Goal: Task Accomplishment & Management: Use online tool/utility

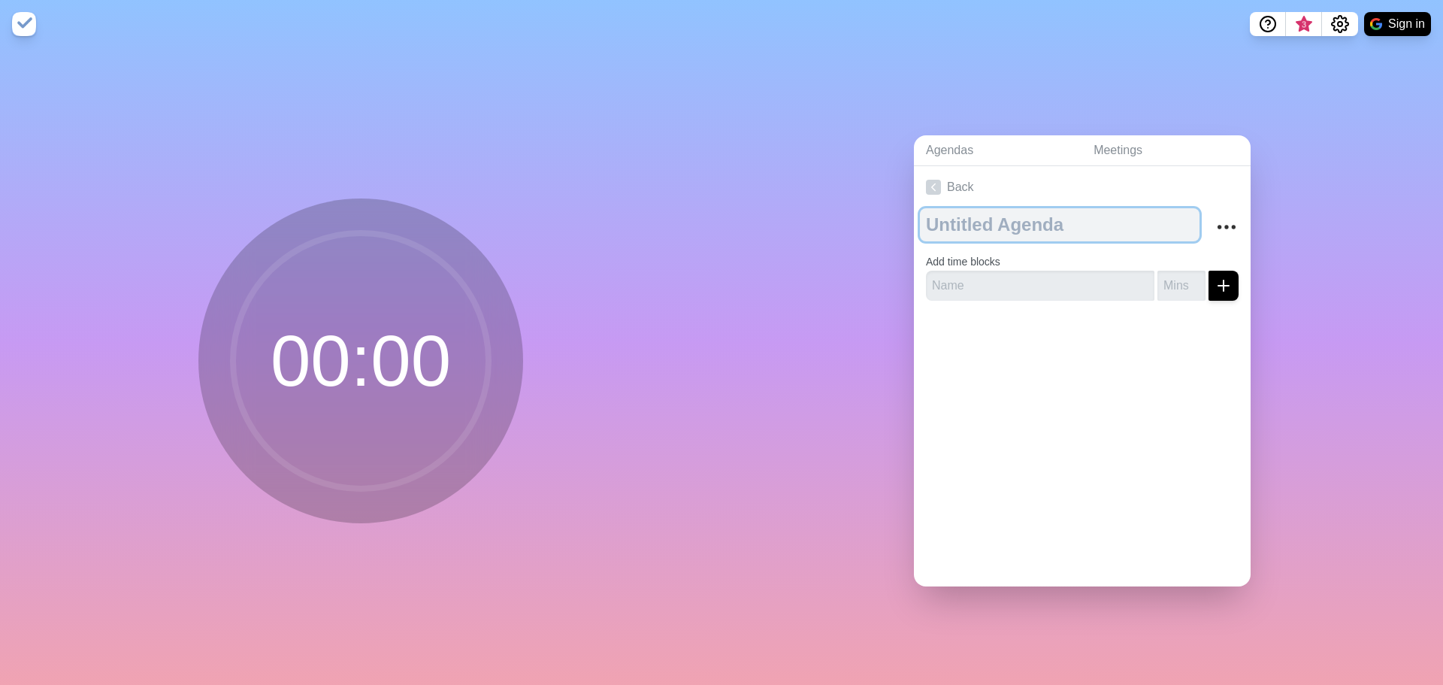
click at [986, 216] on textarea at bounding box center [1060, 224] width 280 height 33
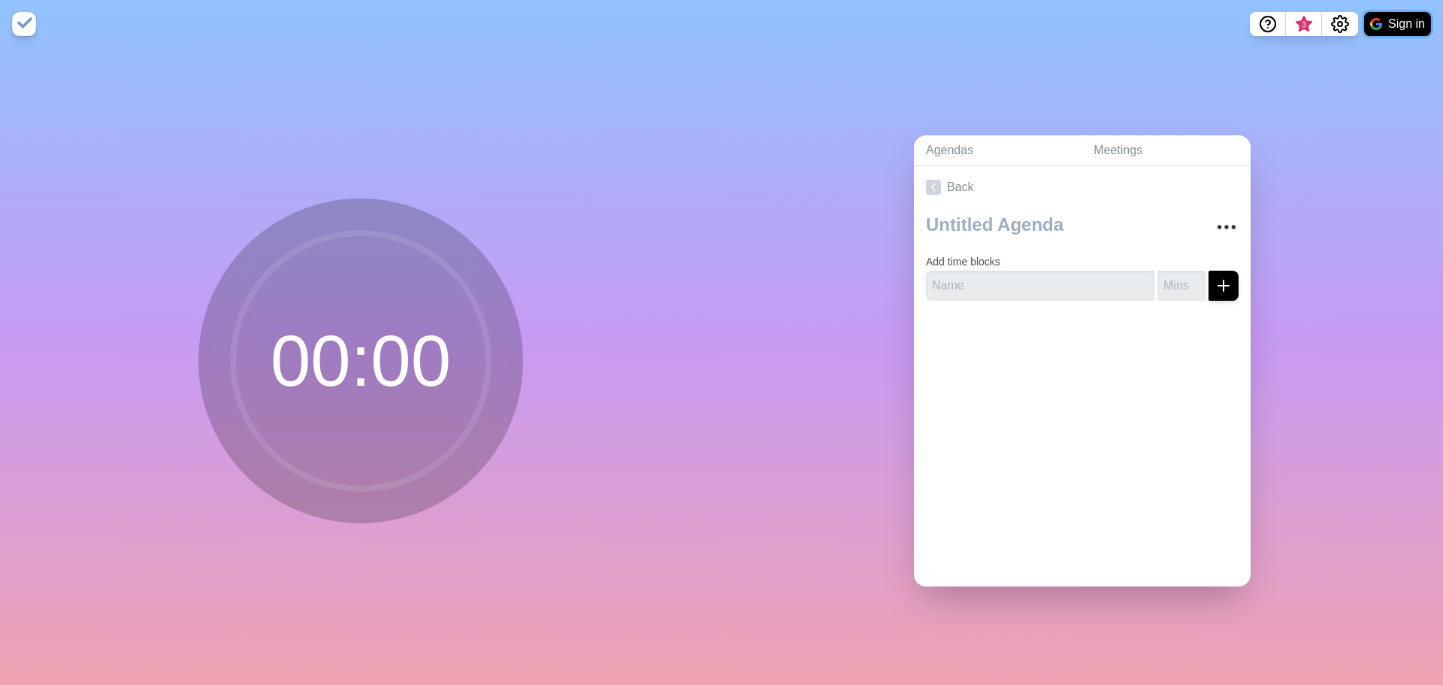
click at [1397, 26] on button "Sign in" at bounding box center [1397, 24] width 67 height 24
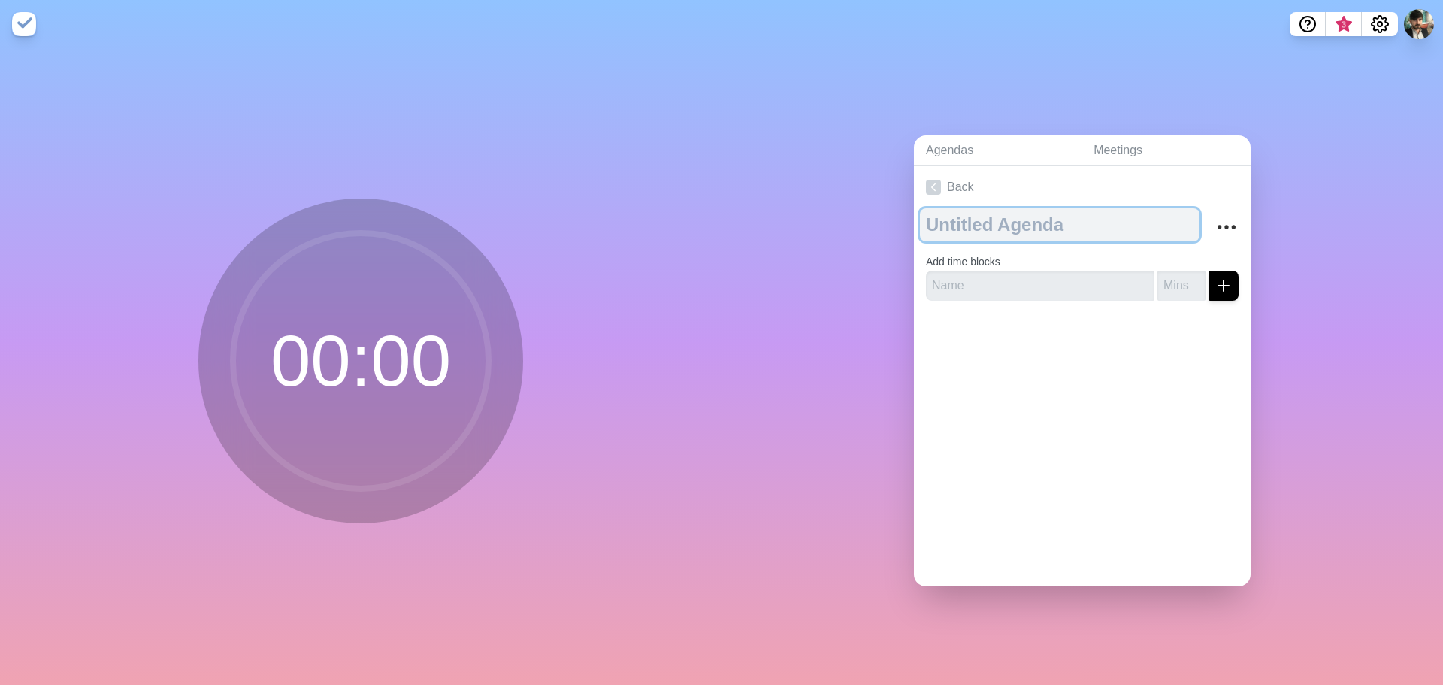
click at [1064, 233] on textarea at bounding box center [1060, 224] width 280 height 33
type textarea "Meeting"
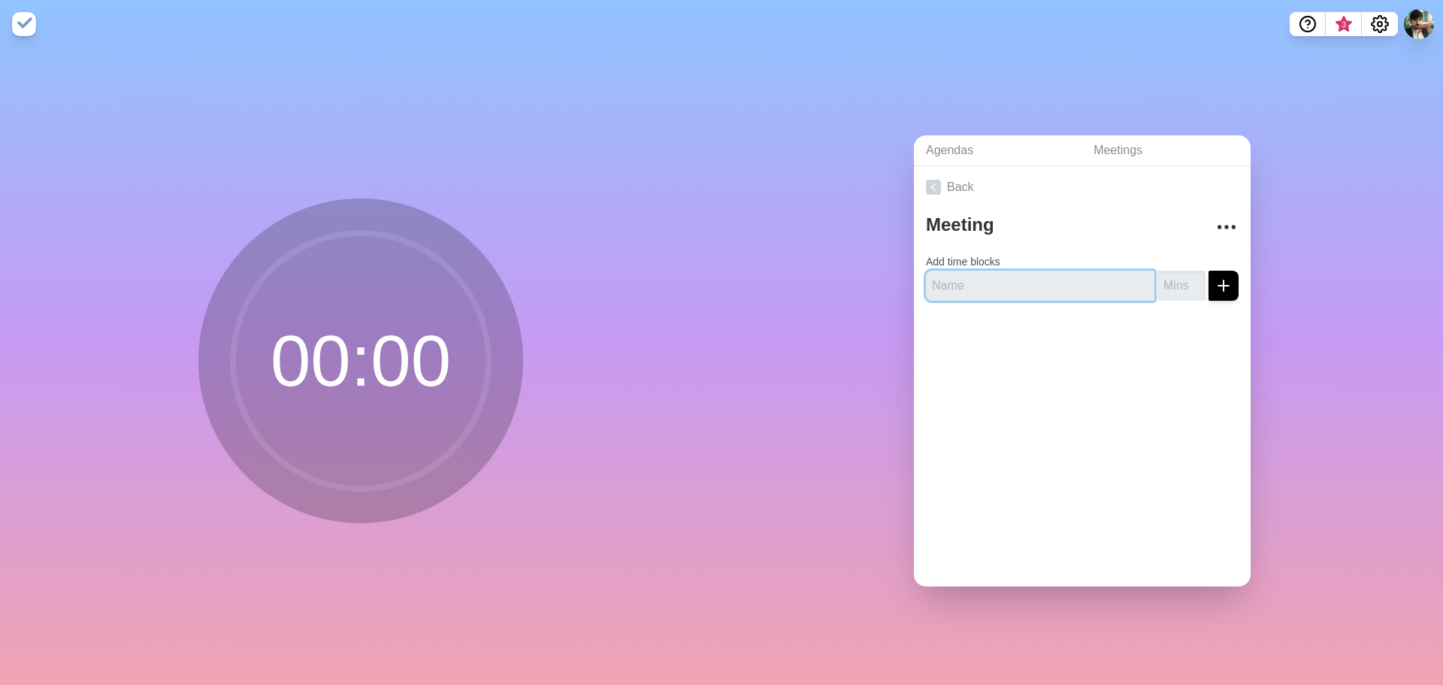
click at [1025, 287] on input "text" at bounding box center [1040, 286] width 229 height 30
type input "Klaviyo Strategy"
type input "1"
click at [1182, 271] on input "1" at bounding box center [1182, 286] width 48 height 30
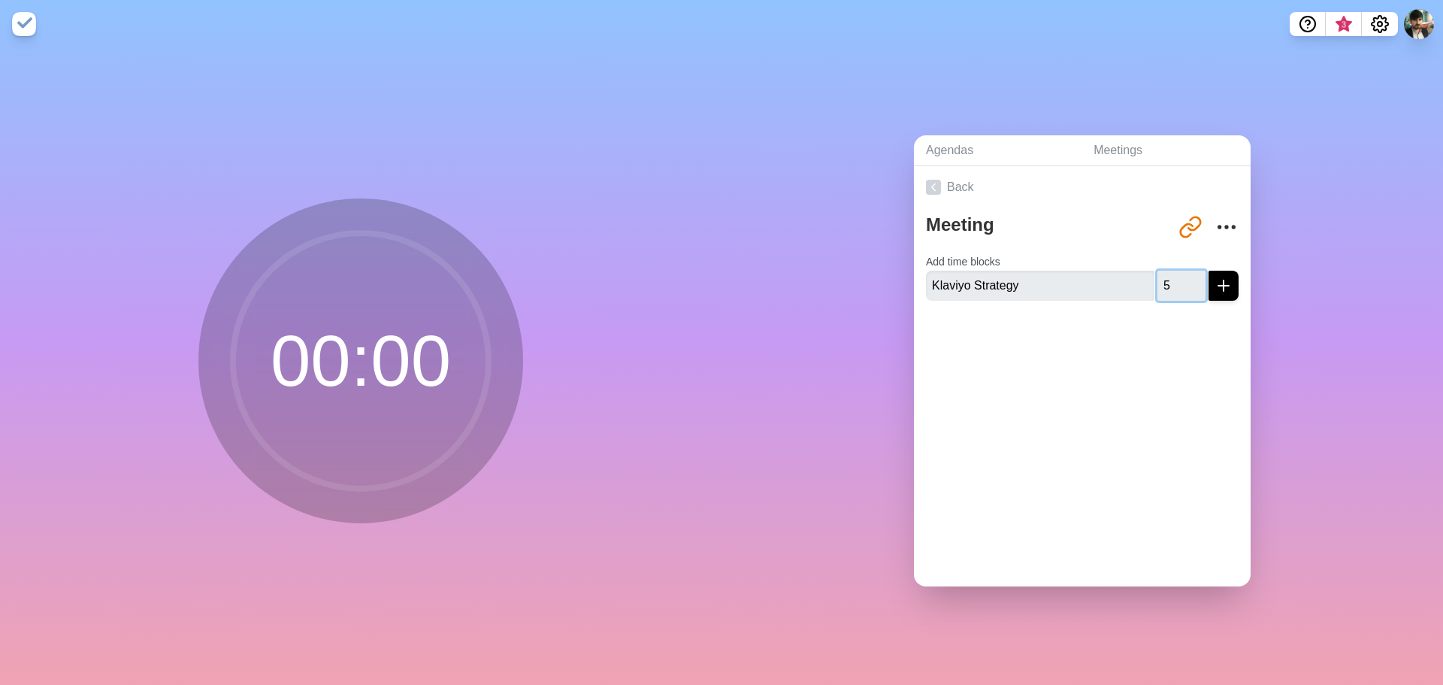
type input "5"
click at [1196, 328] on div at bounding box center [1082, 343] width 337 height 60
click at [1215, 277] on icon "submit" at bounding box center [1224, 286] width 18 height 18
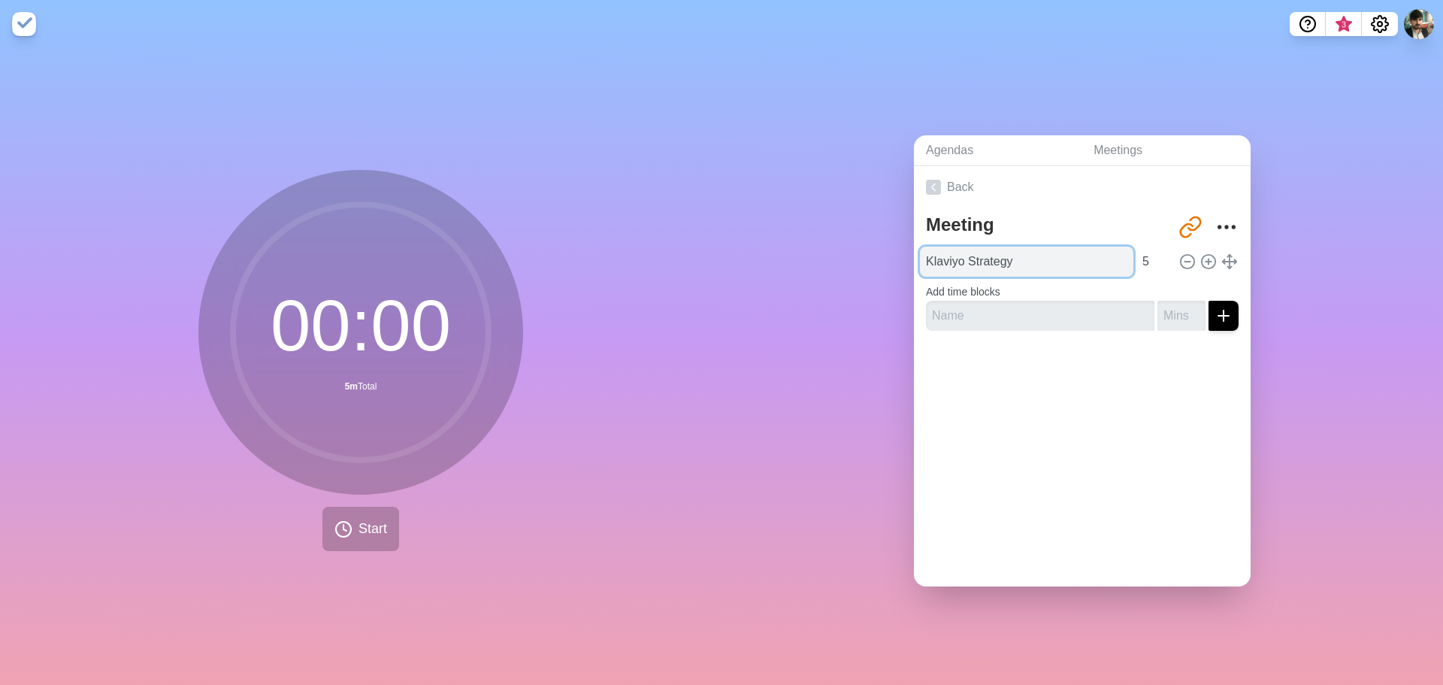
click at [981, 256] on input "Klaviyo Strategy" at bounding box center [1026, 262] width 213 height 30
click at [1038, 362] on div at bounding box center [1082, 373] width 337 height 60
click at [368, 510] on button "Start" at bounding box center [360, 529] width 77 height 44
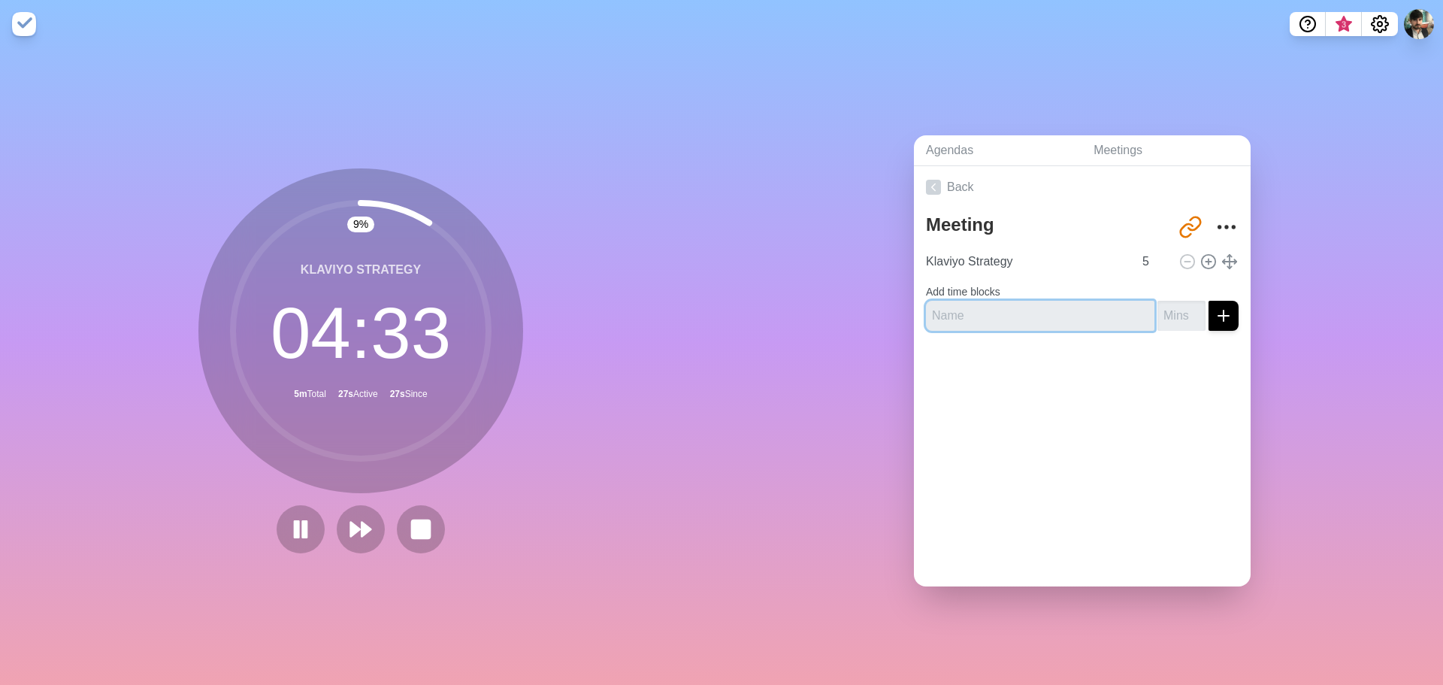
click at [978, 301] on input "text" at bounding box center [1040, 316] width 229 height 30
click at [288, 523] on icon at bounding box center [301, 529] width 26 height 26
click at [974, 325] on div "Meeting [URL][DOMAIN_NAME] Klaviyo Strategy 5 Add time blocks" at bounding box center [1082, 275] width 337 height 135
click at [971, 306] on input "text" at bounding box center [1040, 316] width 229 height 30
type input "Out of Stocks"
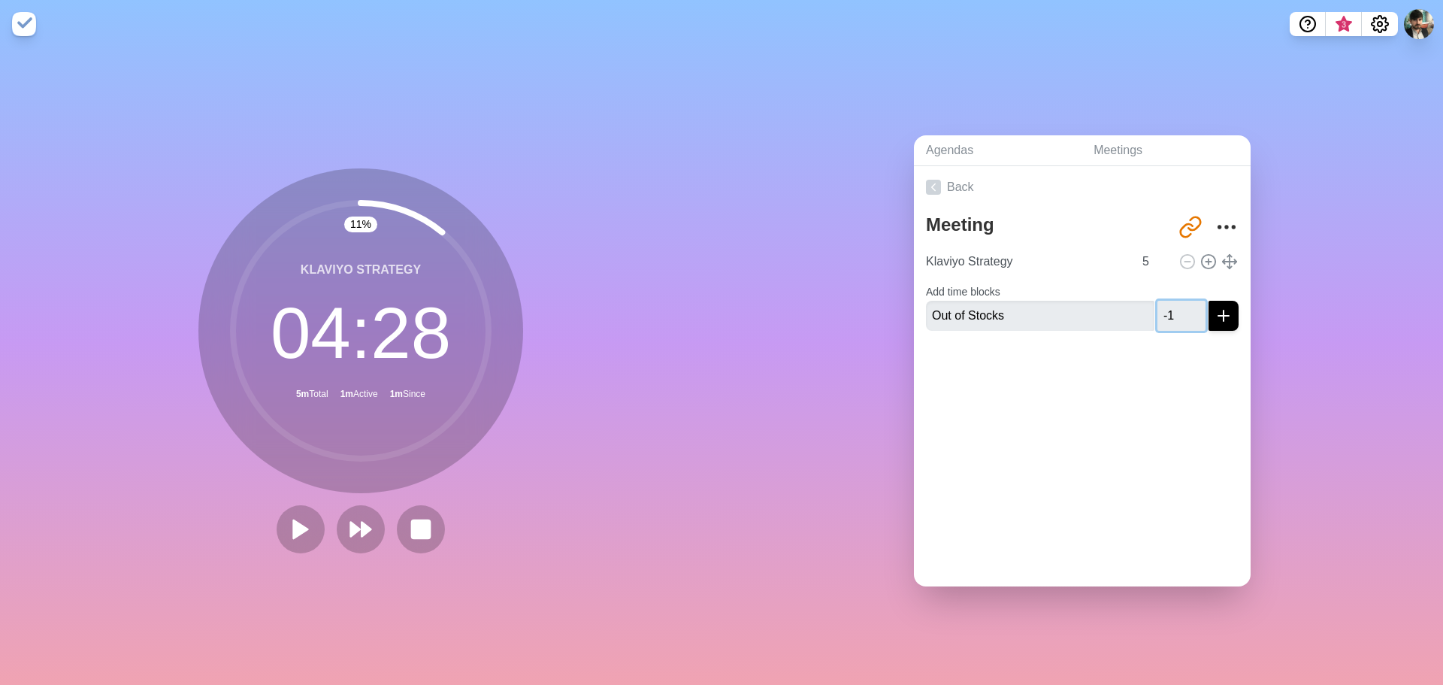
click at [1179, 310] on input "-1" at bounding box center [1182, 316] width 48 height 30
drag, startPoint x: 1164, startPoint y: 310, endPoint x: 1143, endPoint y: 310, distance: 21.0
click at [1158, 310] on input "-1" at bounding box center [1182, 316] width 48 height 30
type input "3"
click at [1164, 380] on div at bounding box center [1082, 373] width 337 height 60
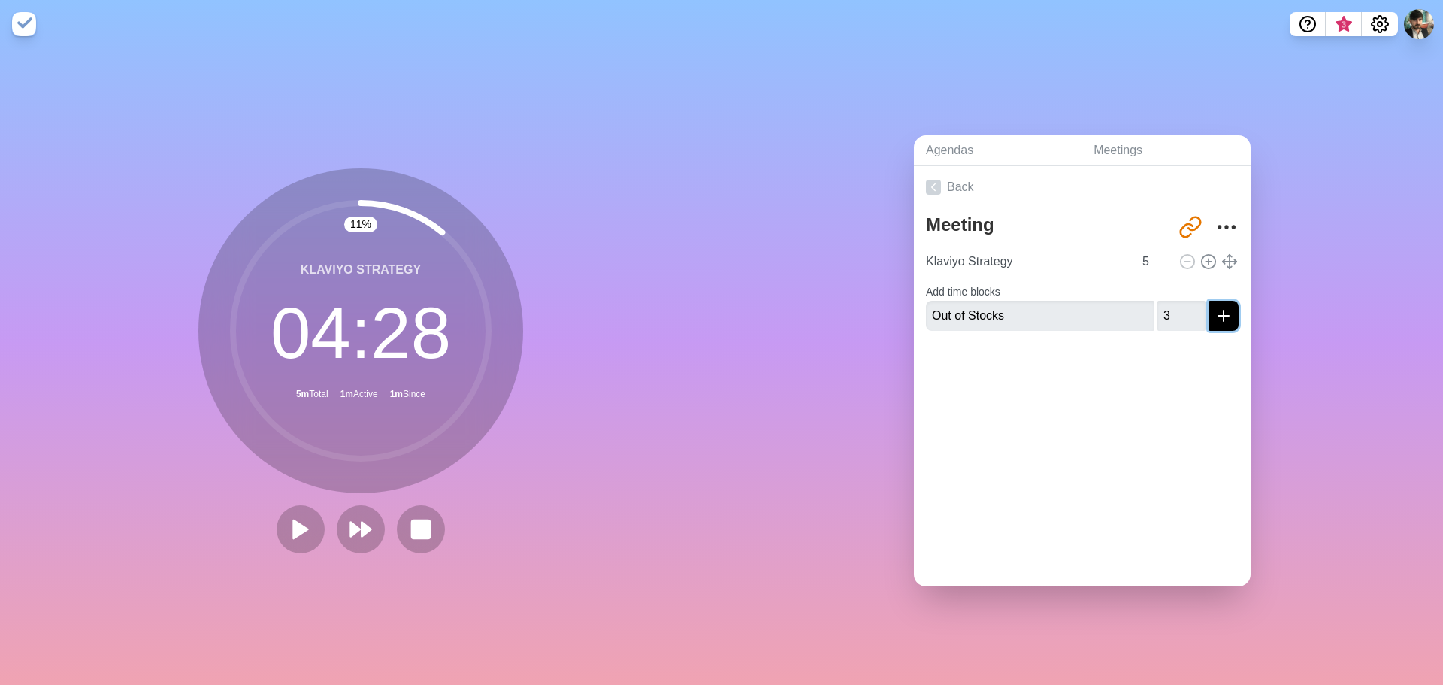
click at [1215, 307] on icon "submit" at bounding box center [1224, 316] width 18 height 18
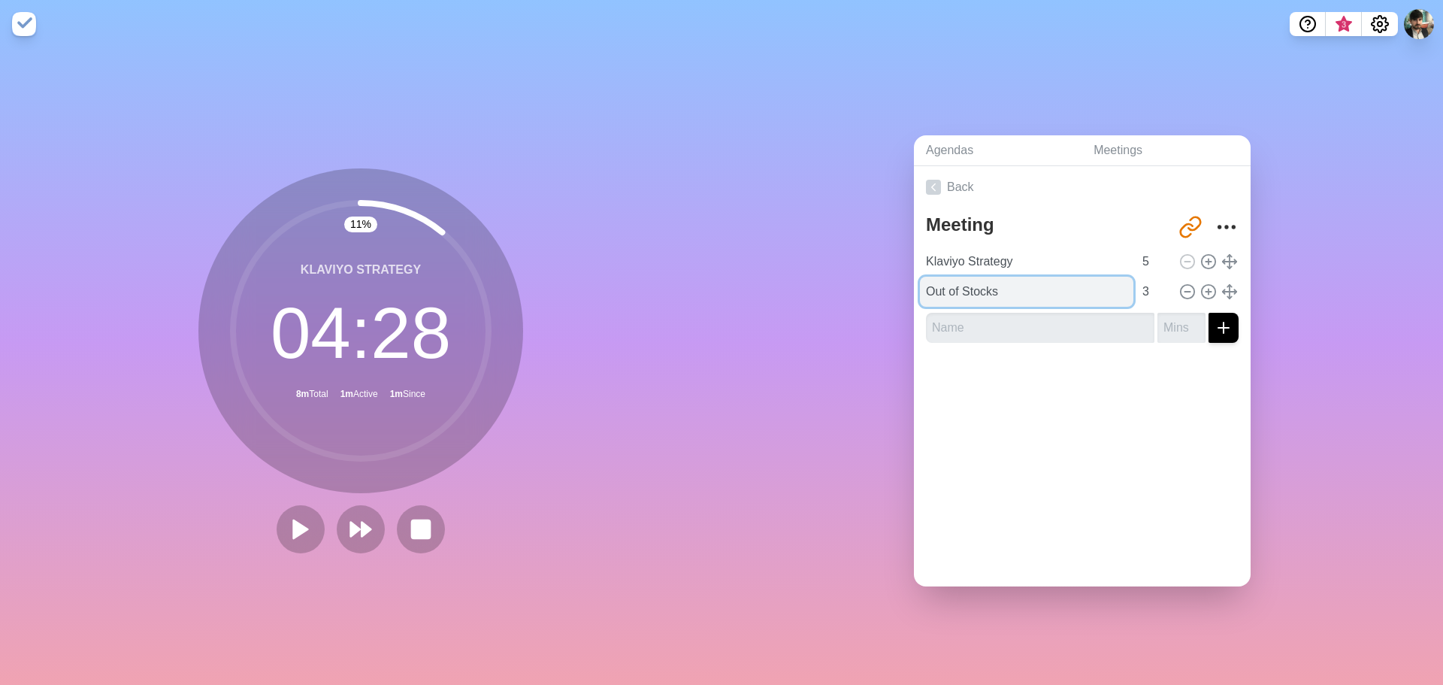
click at [1008, 286] on input "Out of Stocks" at bounding box center [1026, 292] width 213 height 30
drag, startPoint x: 1001, startPoint y: 286, endPoint x: 922, endPoint y: 291, distance: 79.1
click at [922, 291] on input "Out of Stocks" at bounding box center [1026, 292] width 213 height 30
type input "Back Orders / Low Stocks"
click at [1022, 399] on div at bounding box center [1082, 385] width 337 height 60
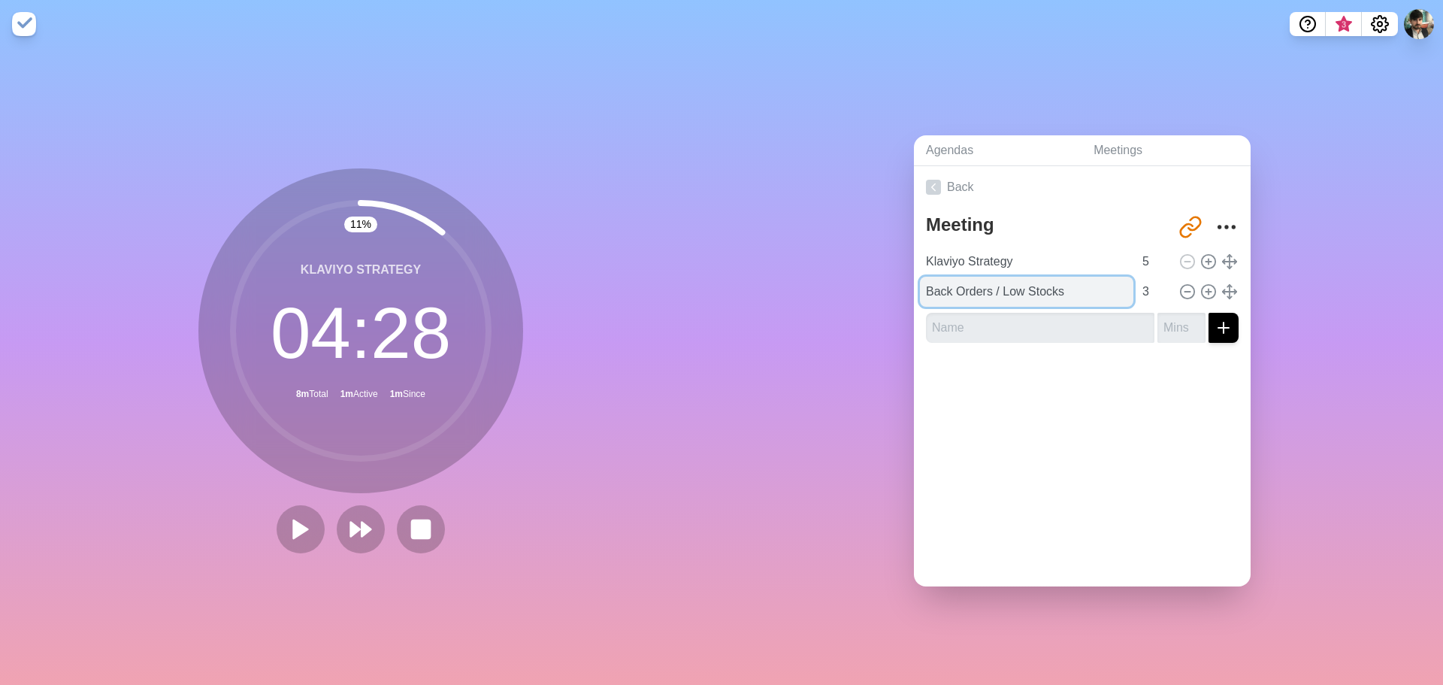
click at [1064, 283] on input "Back Orders / Low Stocks" at bounding box center [1026, 292] width 213 height 30
click at [1085, 382] on div at bounding box center [1082, 385] width 337 height 60
click at [362, 522] on polygon at bounding box center [367, 529] width 10 height 15
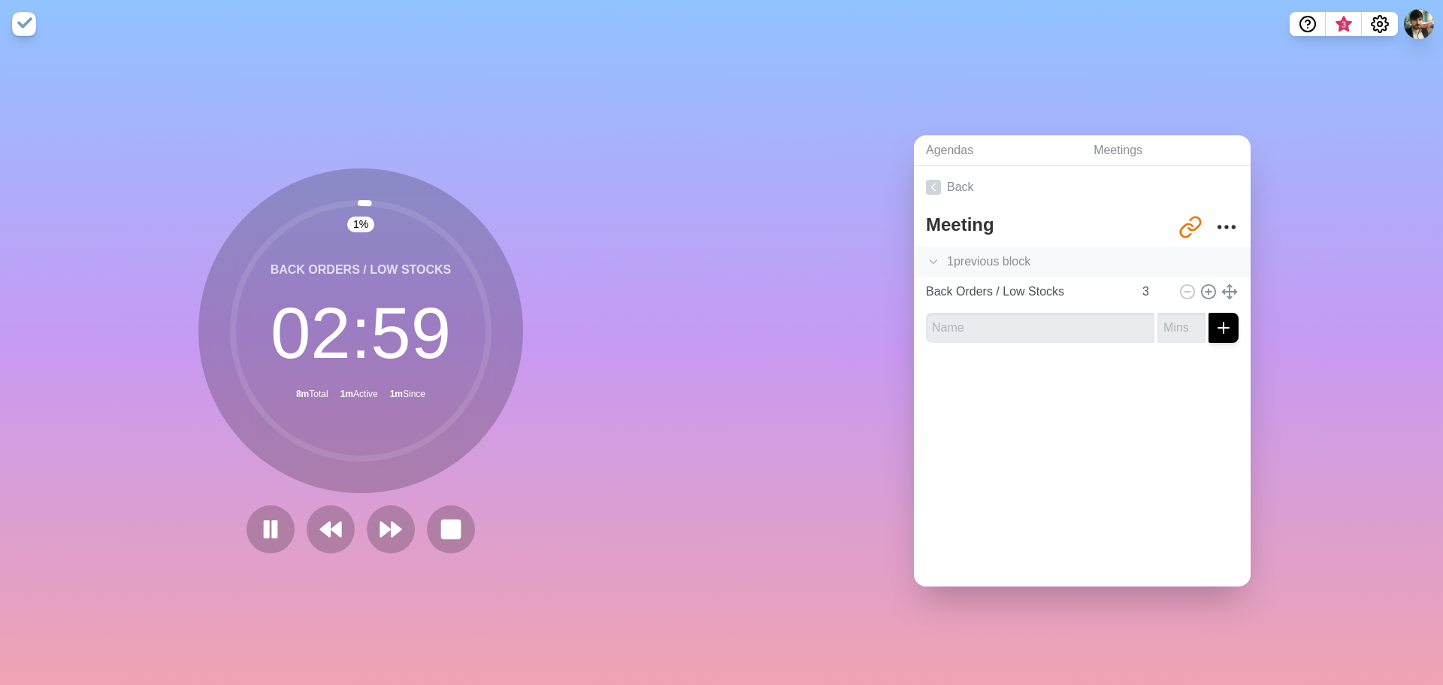
click at [929, 259] on icon at bounding box center [933, 261] width 15 height 15
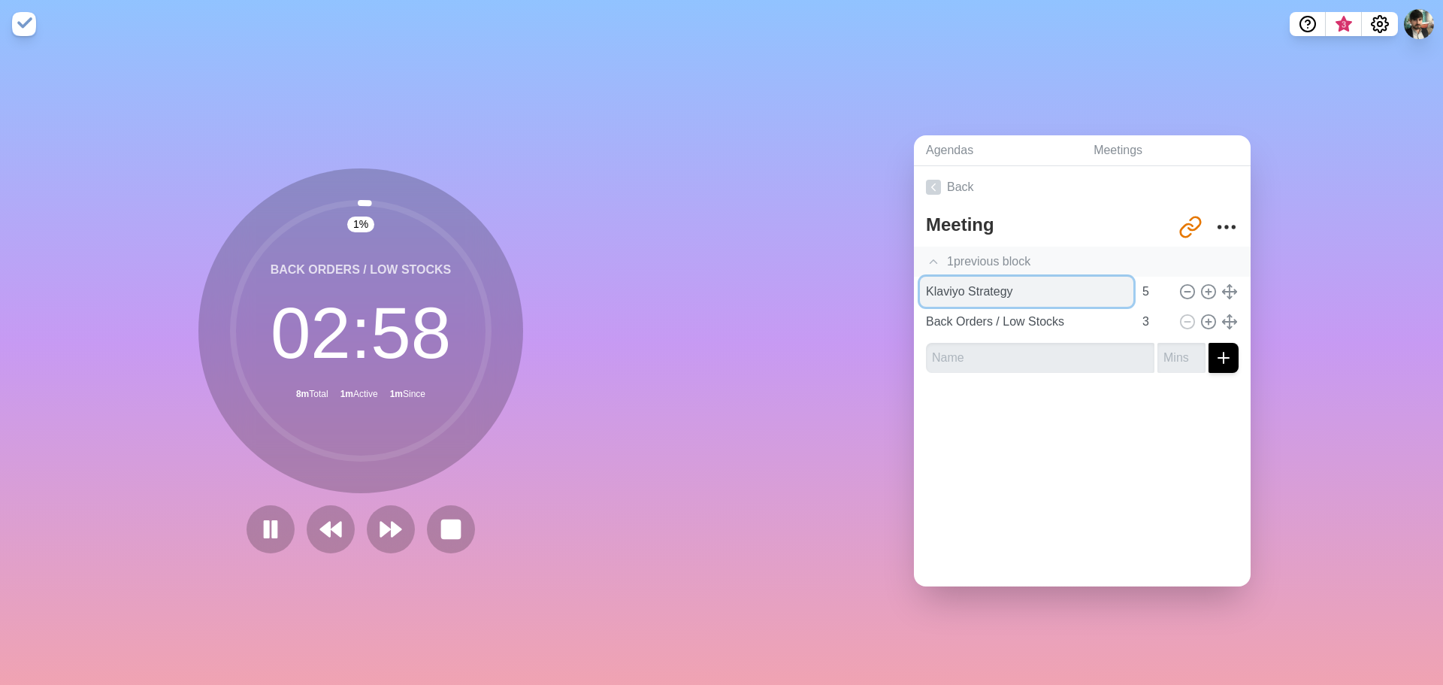
click at [989, 277] on input "Klaviyo Strategy" at bounding box center [1026, 292] width 213 height 30
click at [1148, 247] on div "1 previous block" at bounding box center [1082, 262] width 337 height 30
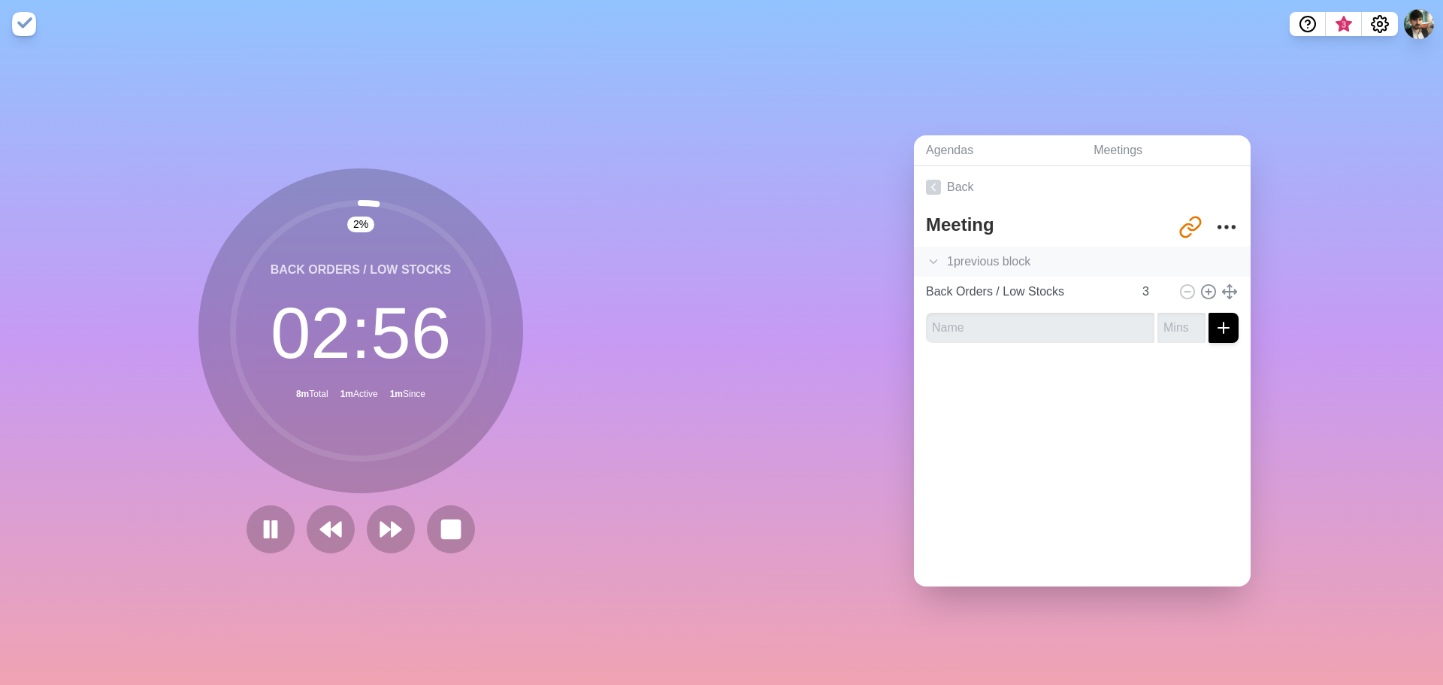
click at [928, 261] on icon at bounding box center [933, 261] width 15 height 15
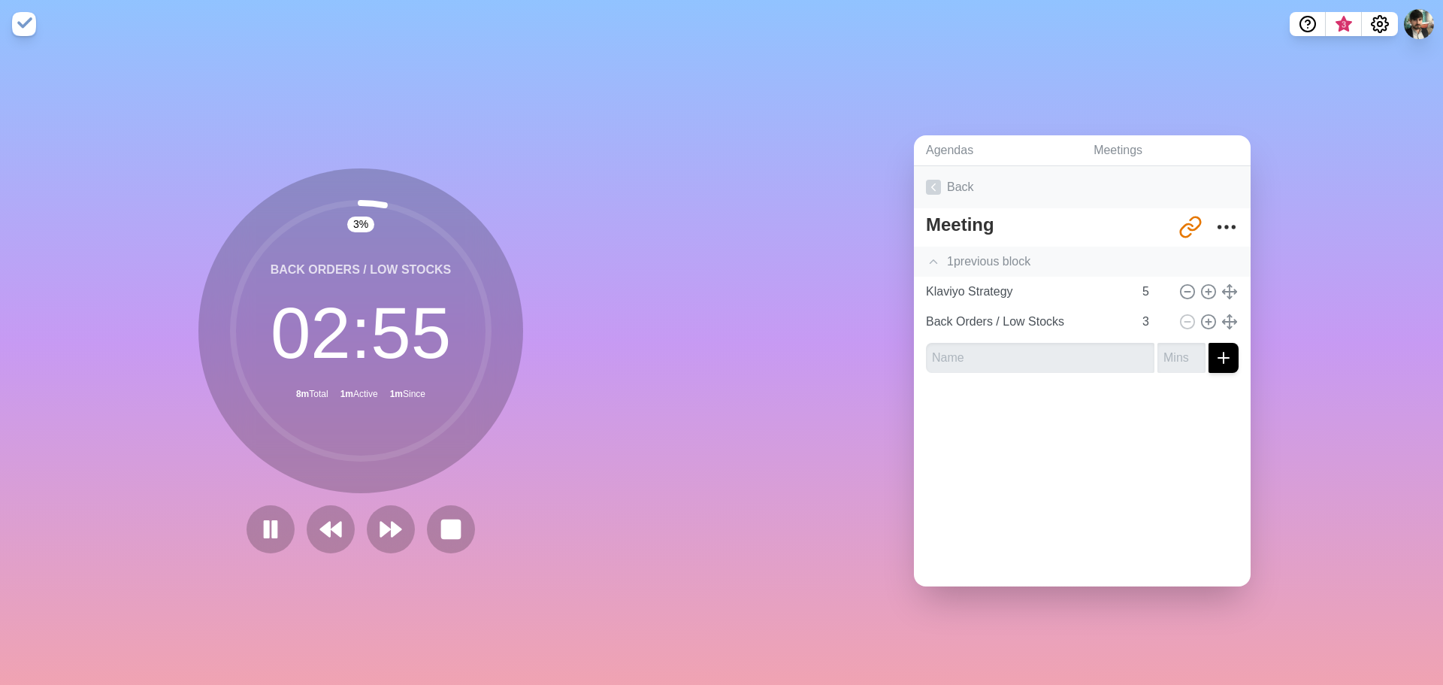
click at [939, 171] on link "Back" at bounding box center [1082, 187] width 337 height 42
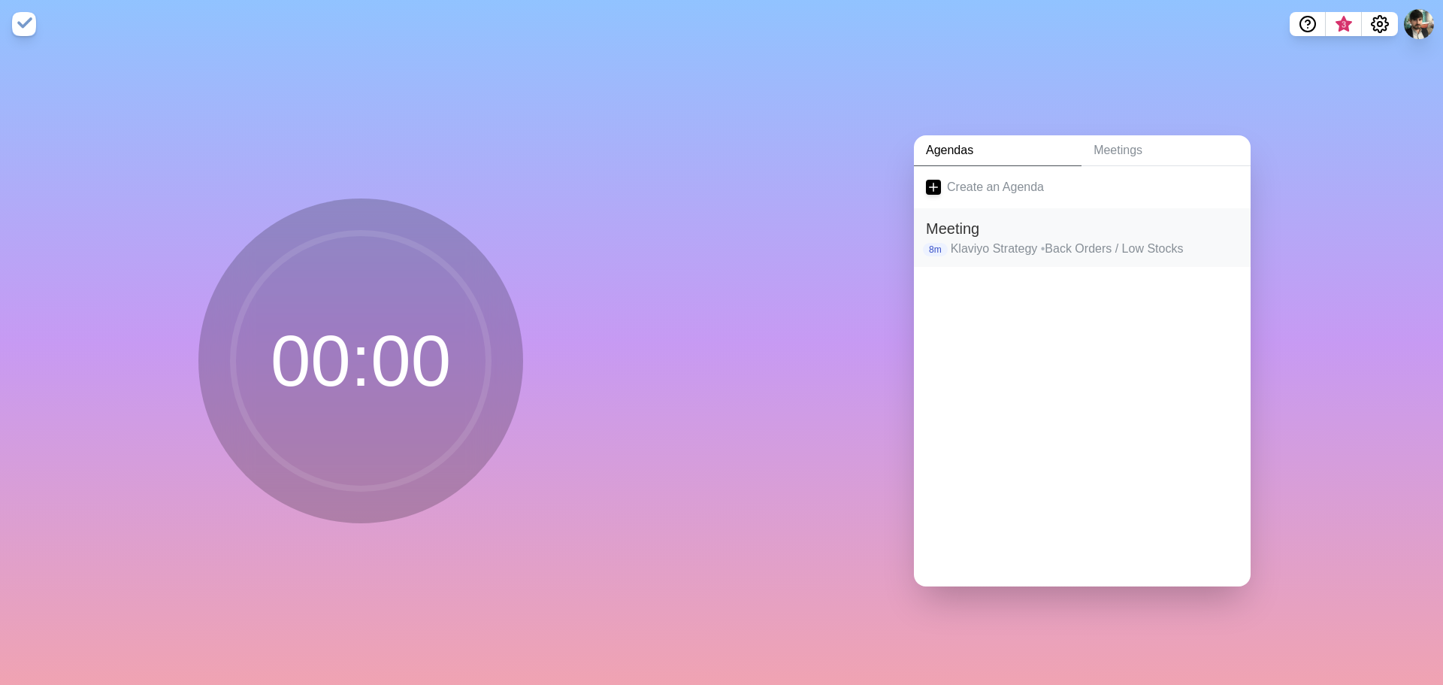
click at [965, 222] on h2 "Meeting" at bounding box center [1082, 228] width 313 height 23
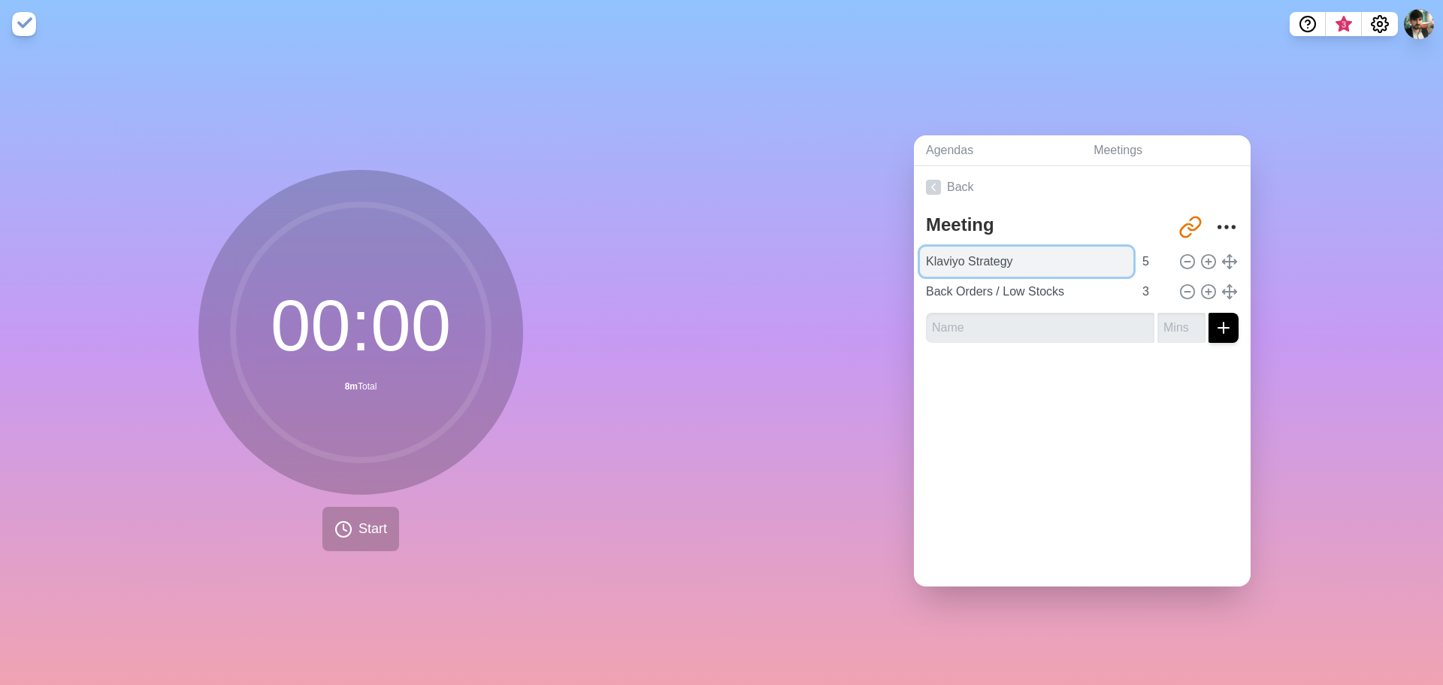
click at [976, 259] on input "Klaviyo Strategy" at bounding box center [1026, 262] width 213 height 30
click at [340, 507] on button "Start" at bounding box center [360, 529] width 77 height 44
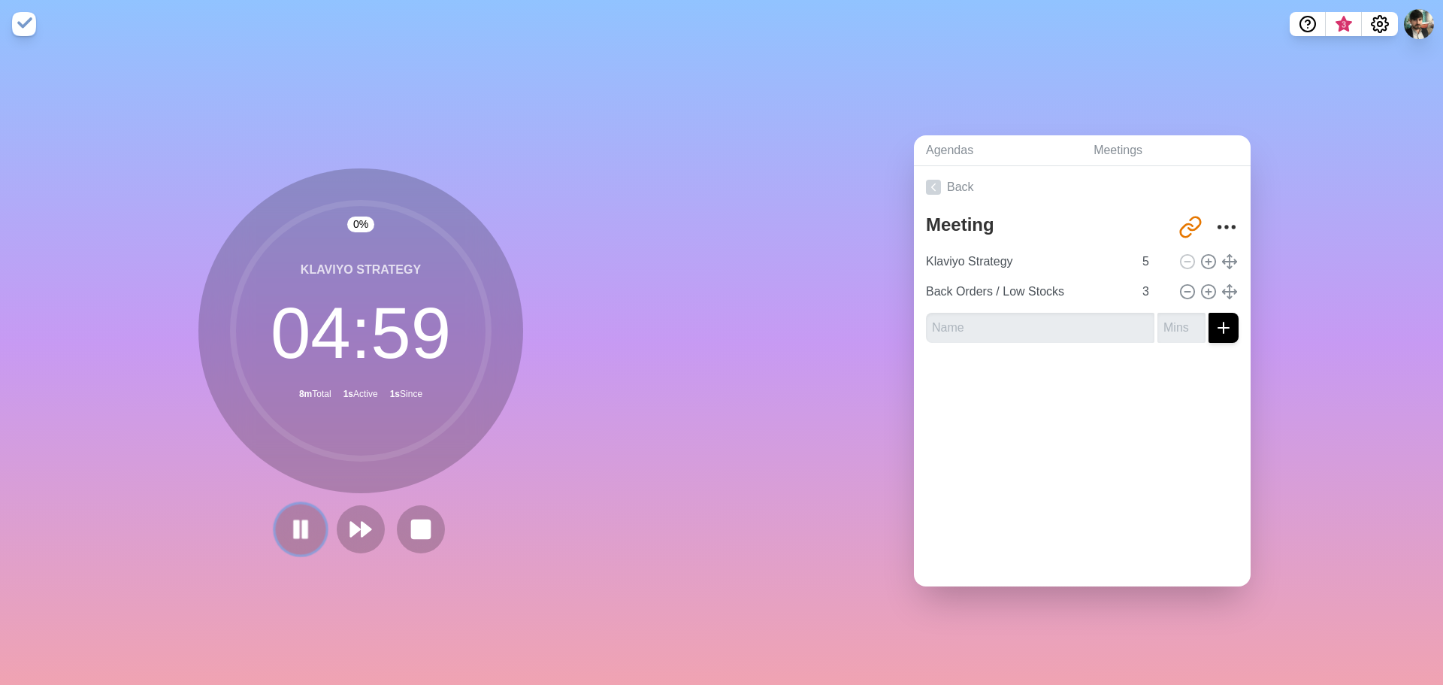
click at [307, 516] on icon at bounding box center [301, 529] width 26 height 26
click at [948, 319] on input "text" at bounding box center [1040, 328] width 229 height 30
